Goal: Task Accomplishment & Management: Use online tool/utility

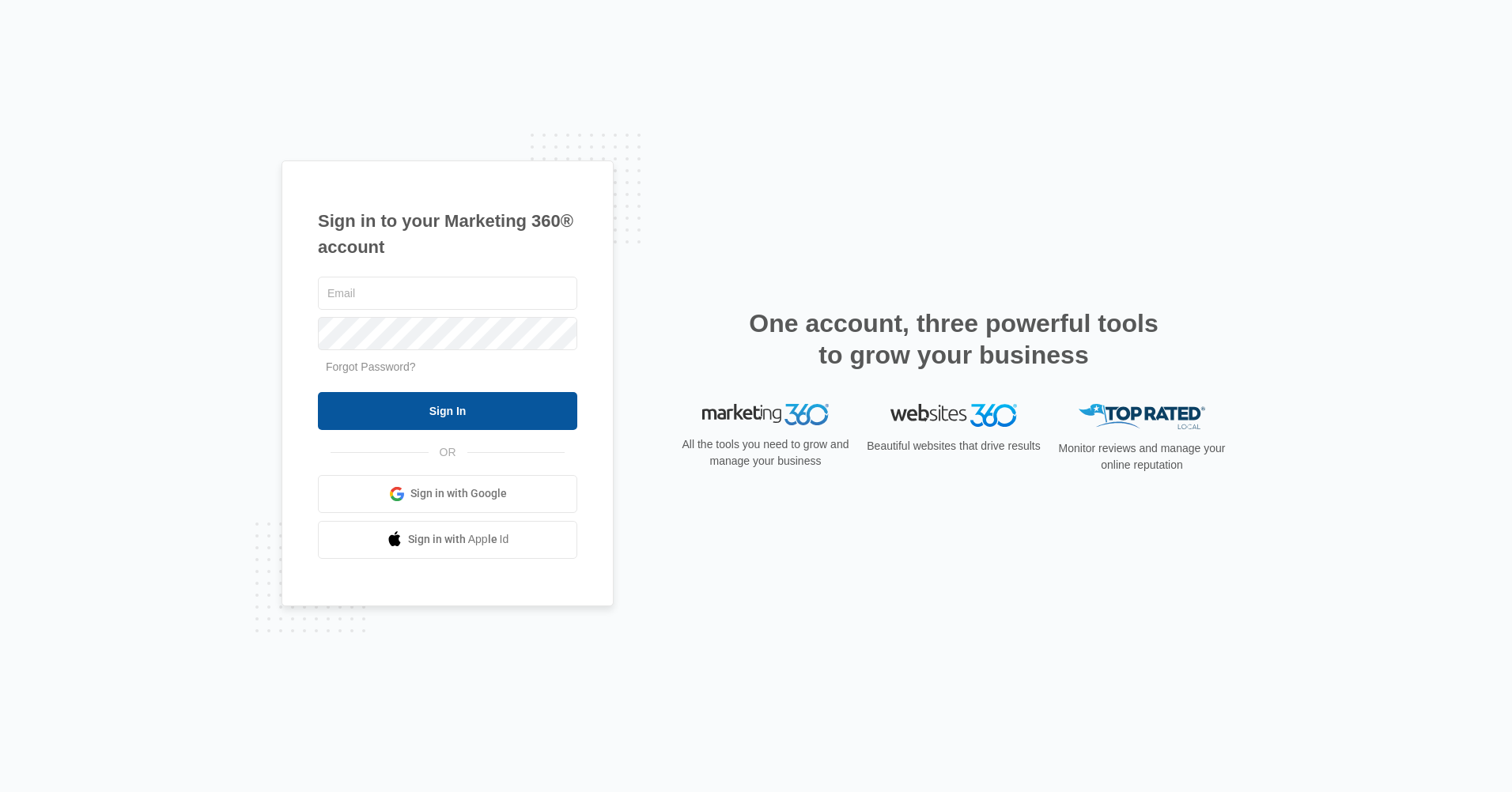
type input "[EMAIL_ADDRESS][DOMAIN_NAME]"
click at [506, 414] on input "Sign In" at bounding box center [448, 410] width 259 height 38
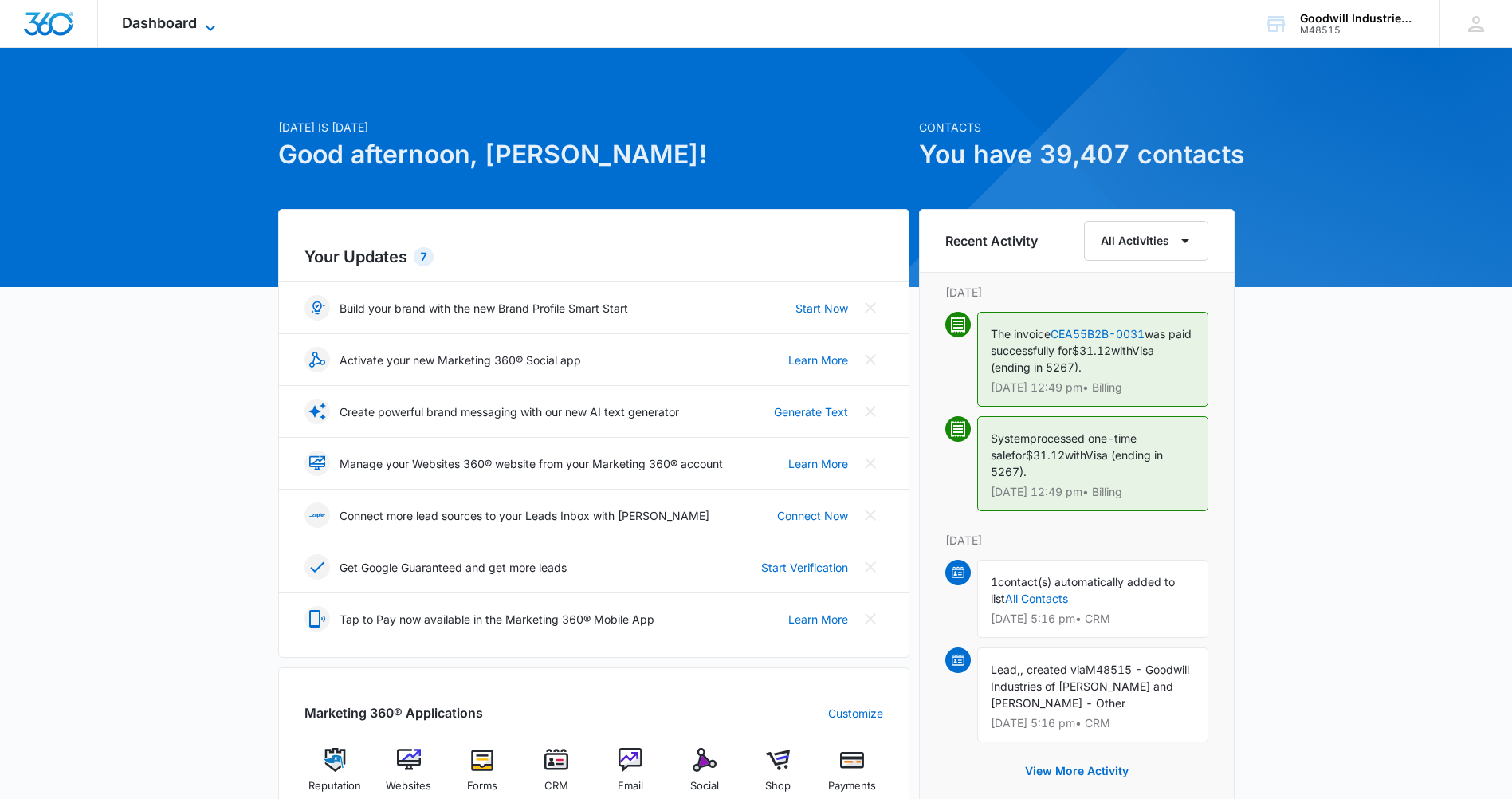
click at [207, 15] on div "Dashboard Apps Reputation Websites Forms CRM Email Social Shop Payments POS Con…" at bounding box center [171, 24] width 146 height 47
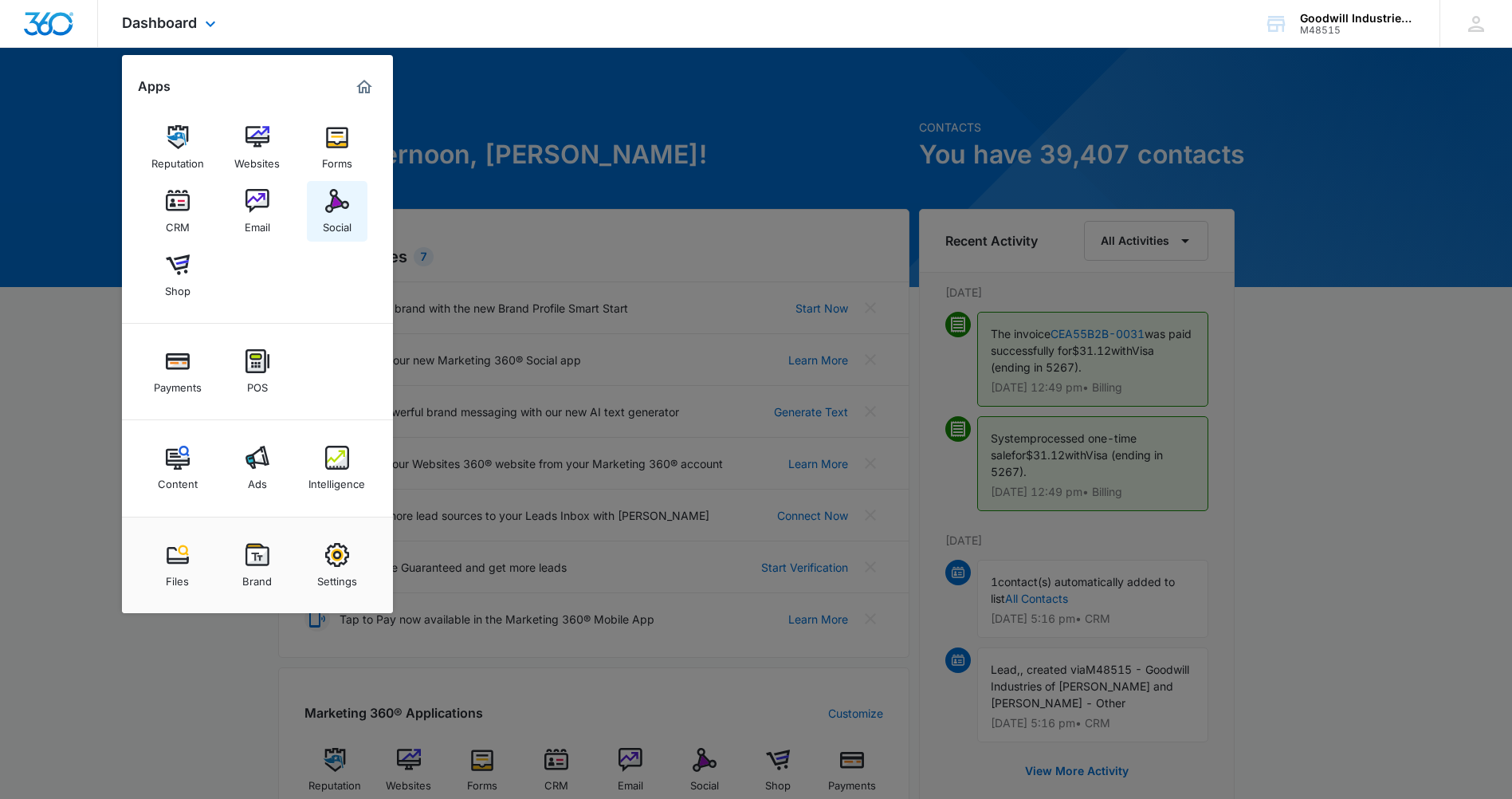
click at [329, 206] on img at bounding box center [337, 200] width 24 height 24
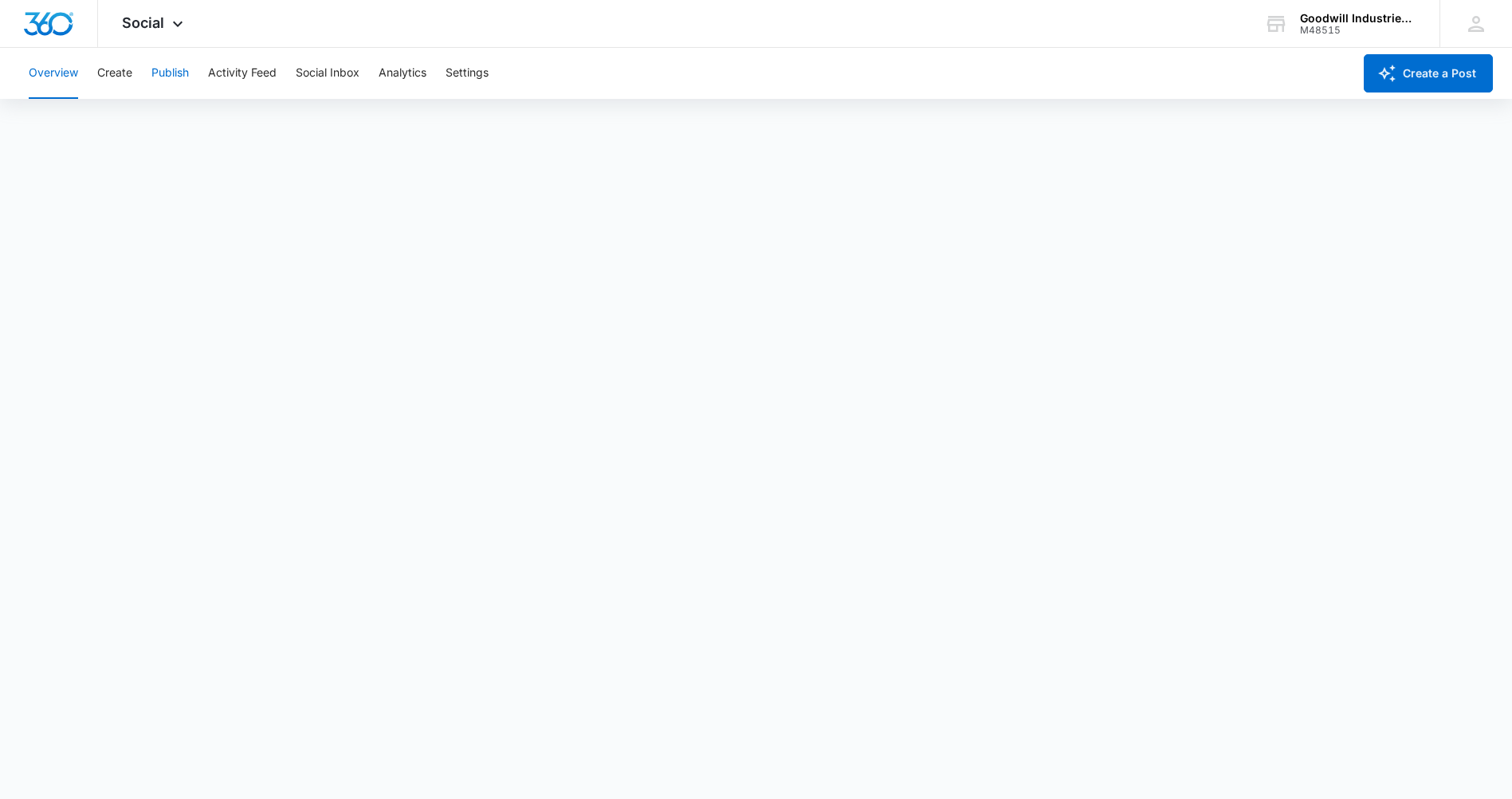
click at [158, 69] on button "Publish" at bounding box center [171, 73] width 38 height 51
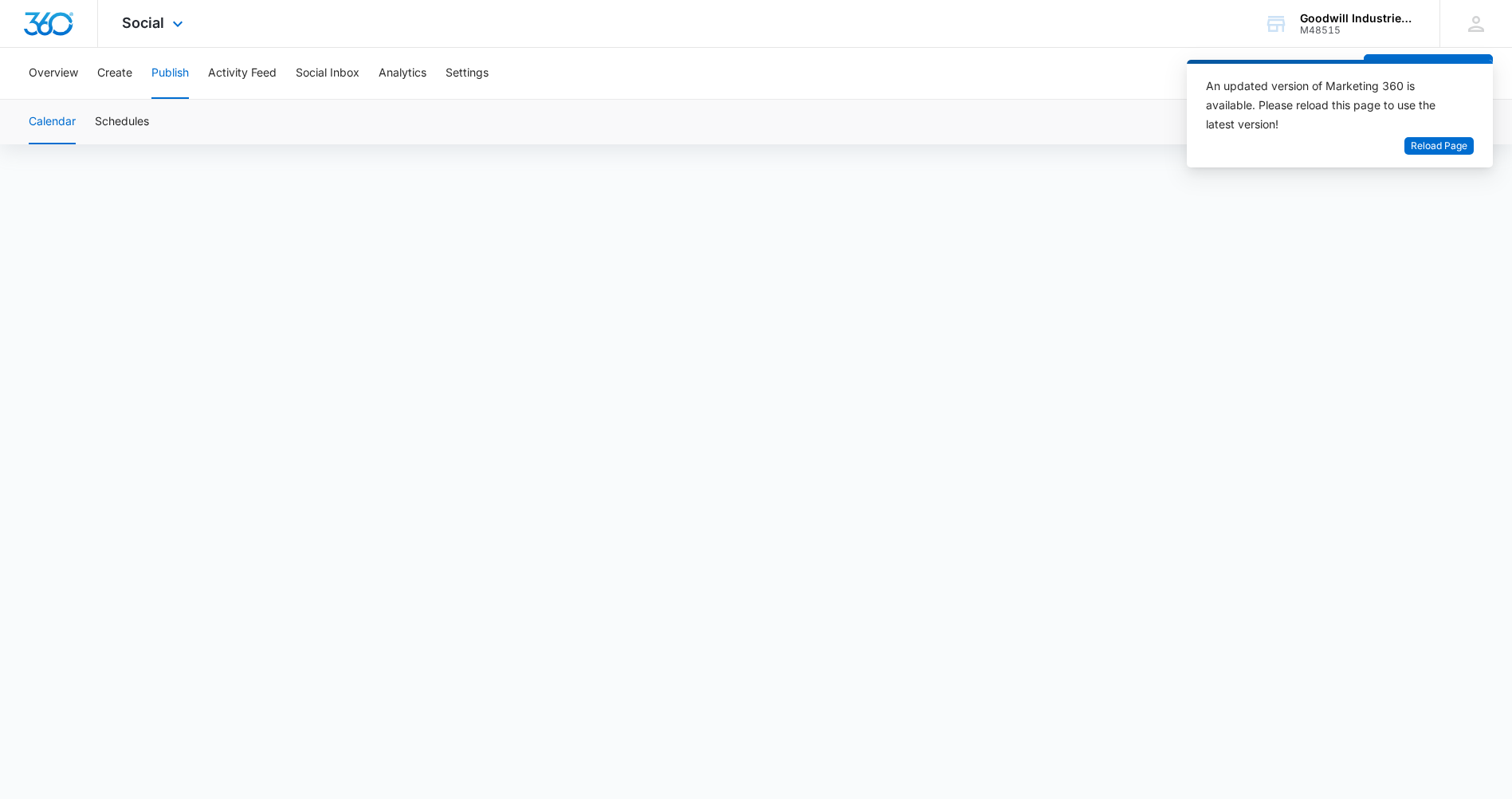
drag, startPoint x: 602, startPoint y: 45, endPoint x: 578, endPoint y: 33, distance: 26.8
click at [602, 45] on div "Social Apps Reputation Websites Forms CRM Email Social Shop Payments POS Conten…" at bounding box center [756, 24] width 1512 height 48
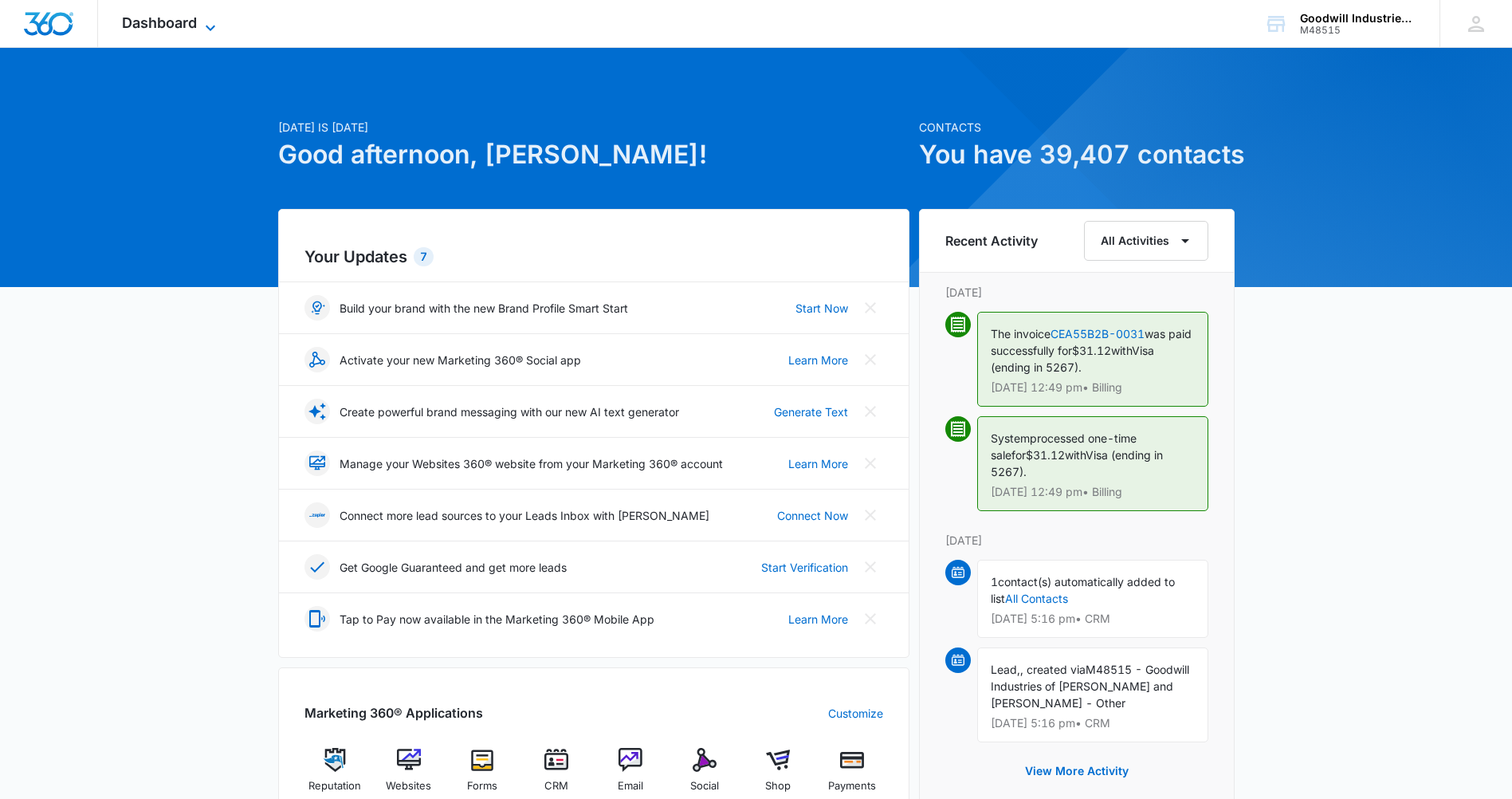
click at [188, 29] on span "Dashboard" at bounding box center [159, 23] width 75 height 17
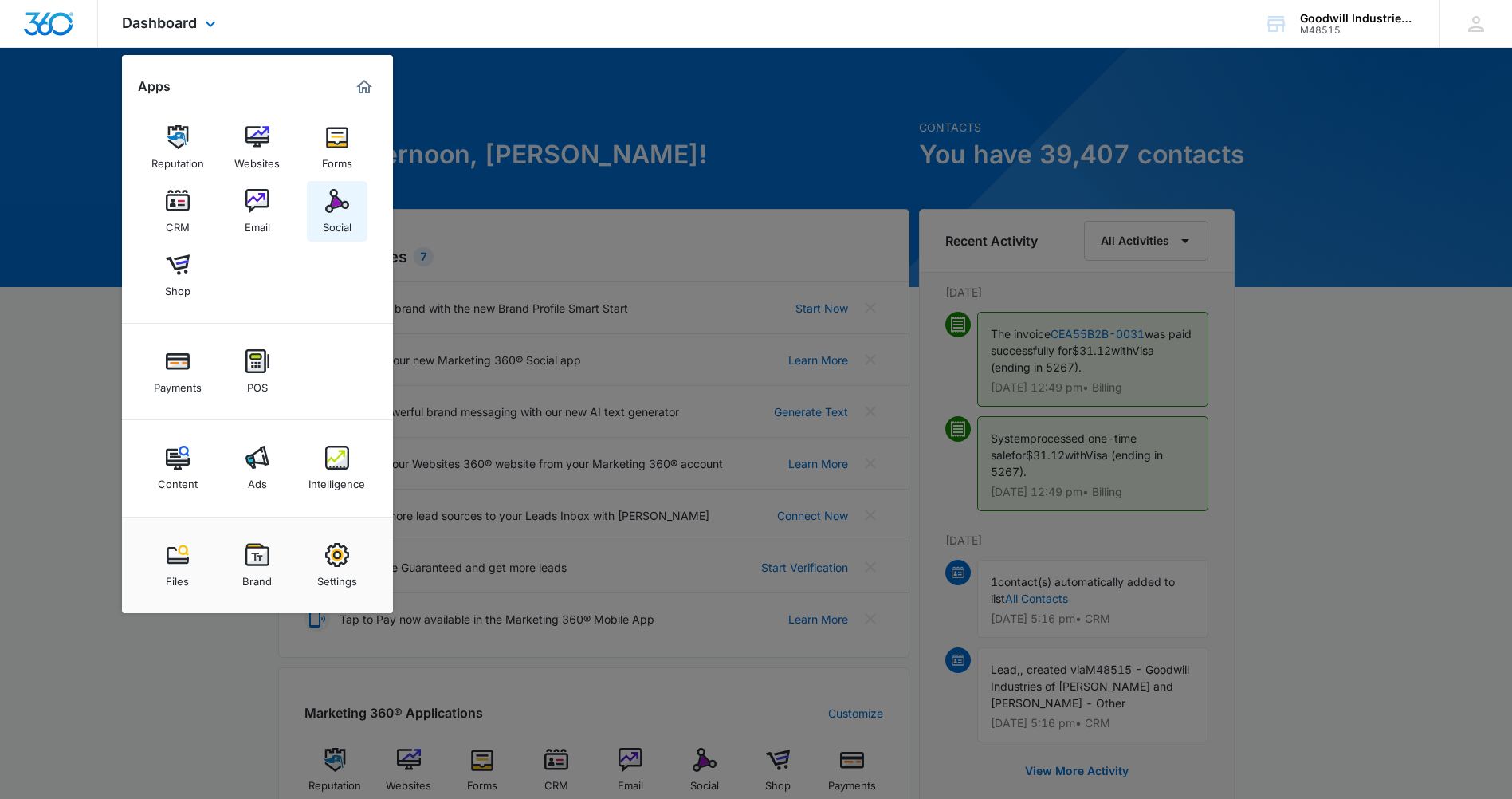
click at [328, 211] on img at bounding box center [337, 200] width 24 height 24
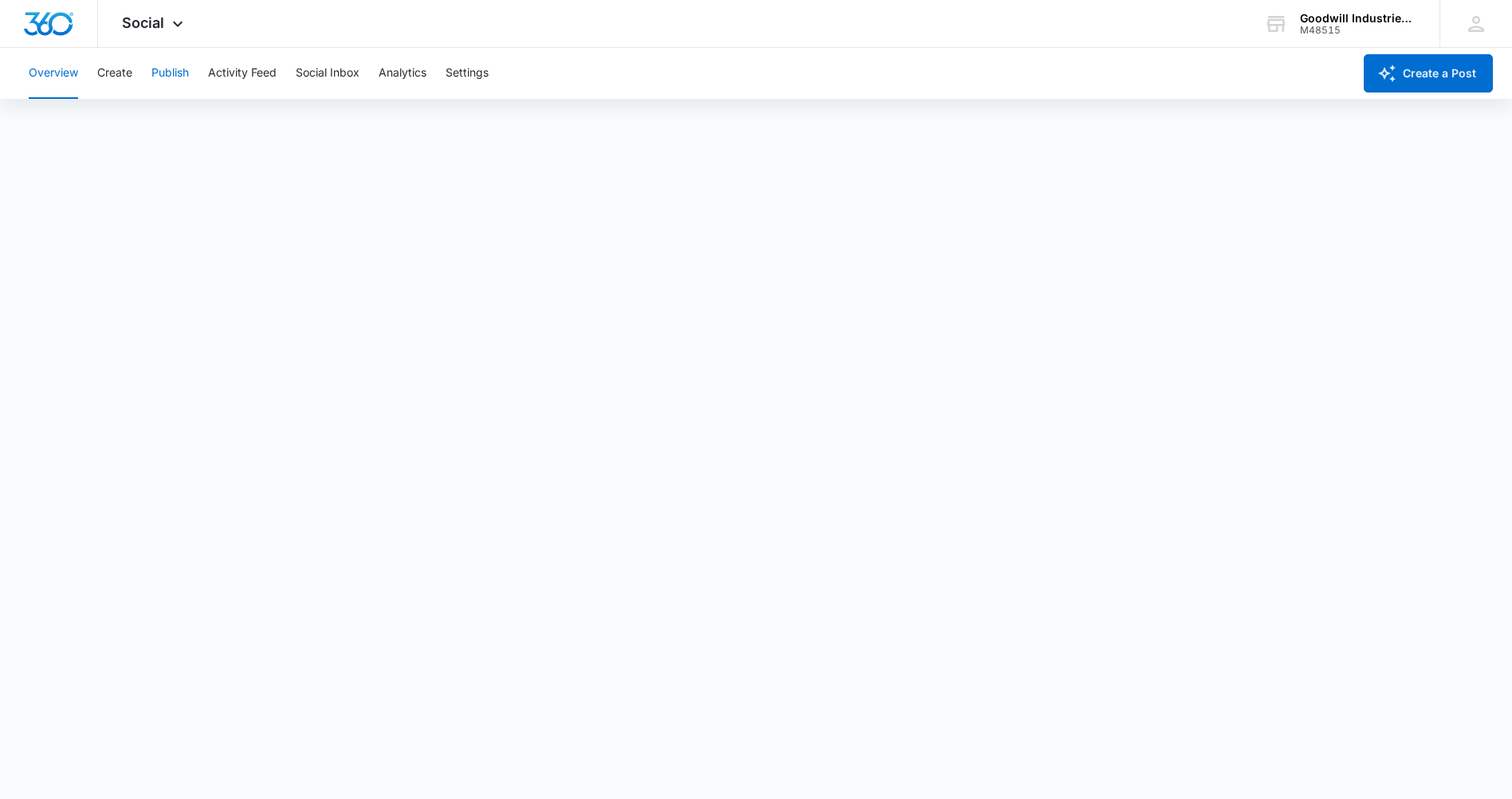
click at [181, 76] on button "Publish" at bounding box center [171, 73] width 38 height 51
